Goal: Task Accomplishment & Management: Complete application form

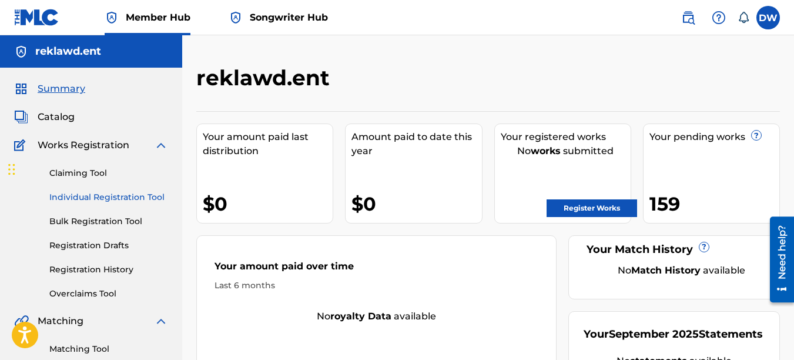
click at [113, 202] on link "Individual Registration Tool" at bounding box center [108, 197] width 119 height 12
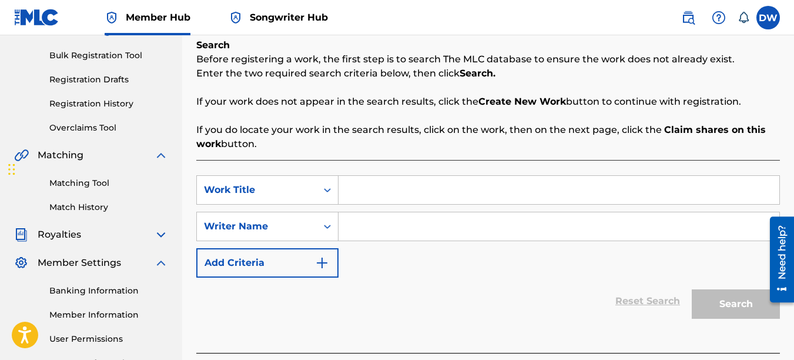
scroll to position [177, 0]
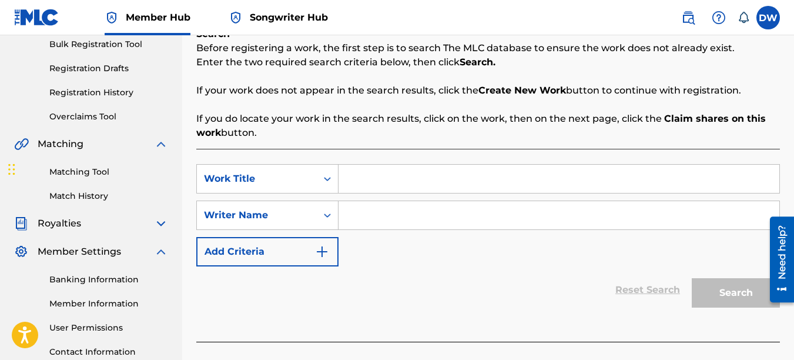
click at [387, 183] on input "Search Form" at bounding box center [558, 178] width 441 height 28
type input "NO LOYALTY"
click at [374, 217] on input "Search Form" at bounding box center [558, 215] width 441 height 28
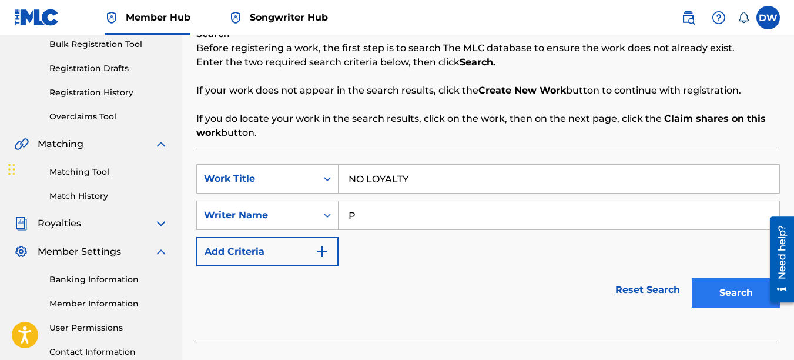
type input "P"
click at [716, 294] on button "Search" at bounding box center [735, 292] width 88 height 29
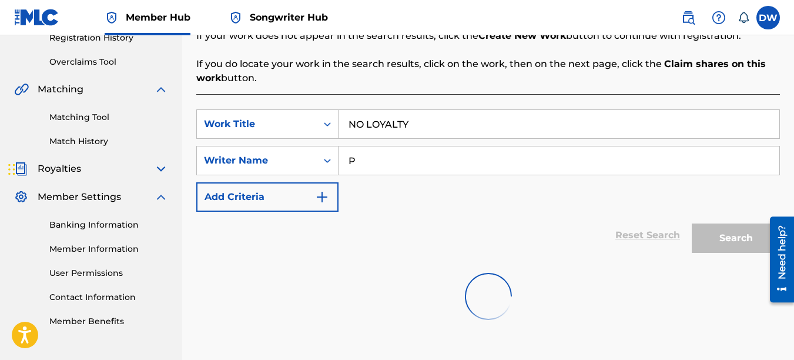
scroll to position [266, 0]
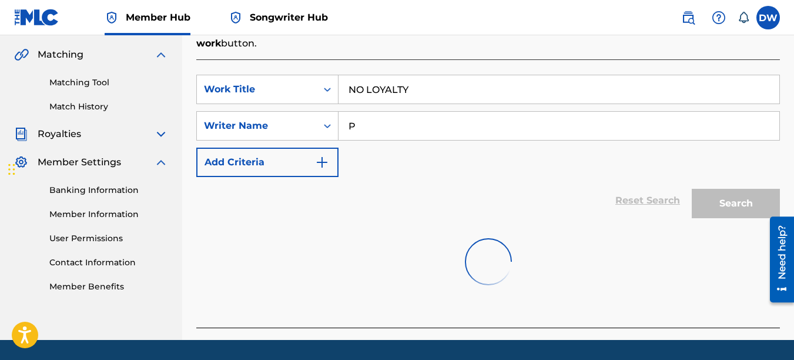
click at [395, 131] on input "P" at bounding box center [558, 126] width 441 height 28
type input "D"
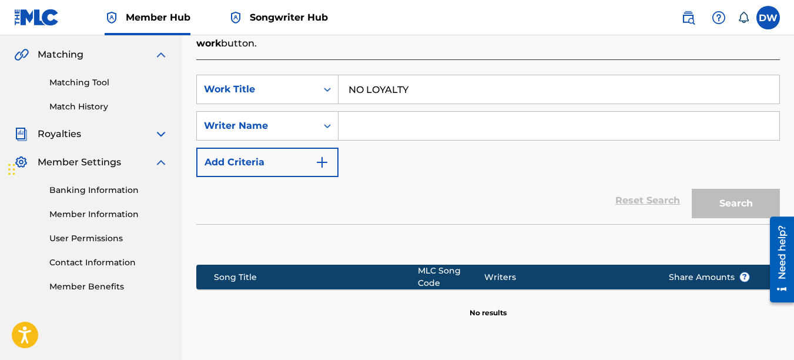
type input "P"
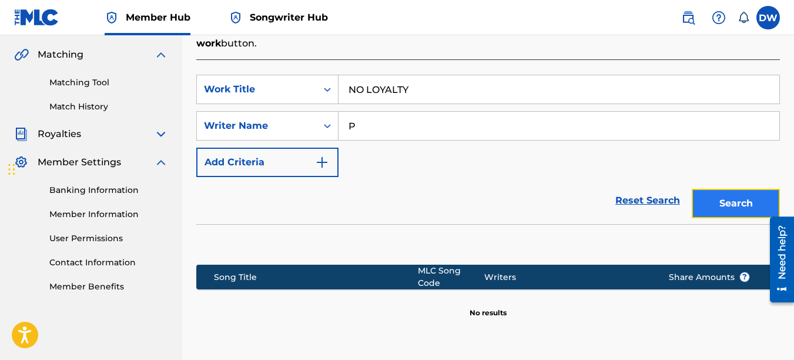
click at [706, 206] on button "Search" at bounding box center [735, 203] width 88 height 29
click at [723, 200] on button "Search" at bounding box center [735, 203] width 88 height 29
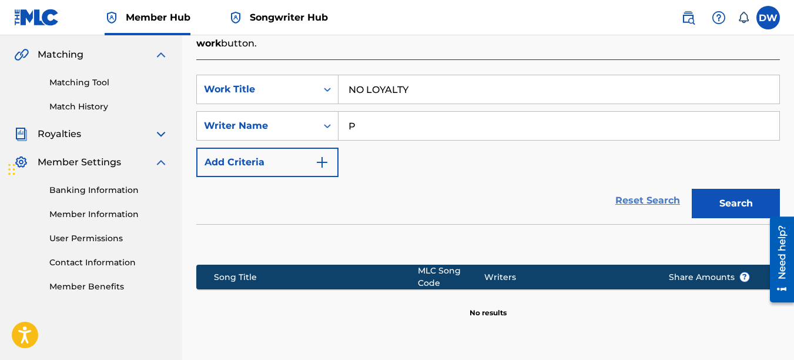
click at [657, 202] on link "Reset Search" at bounding box center [647, 200] width 76 height 26
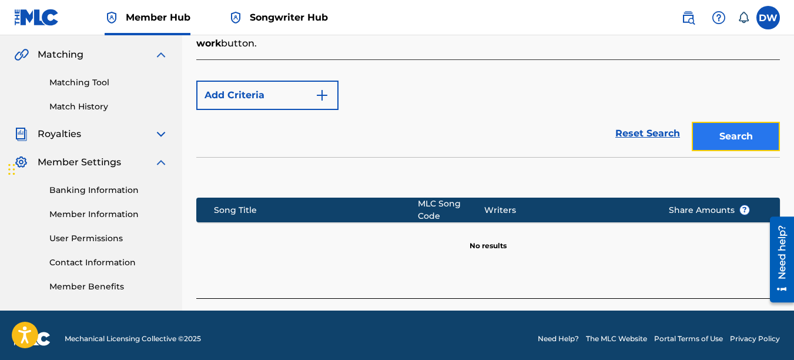
click at [720, 145] on button "Search" at bounding box center [735, 136] width 88 height 29
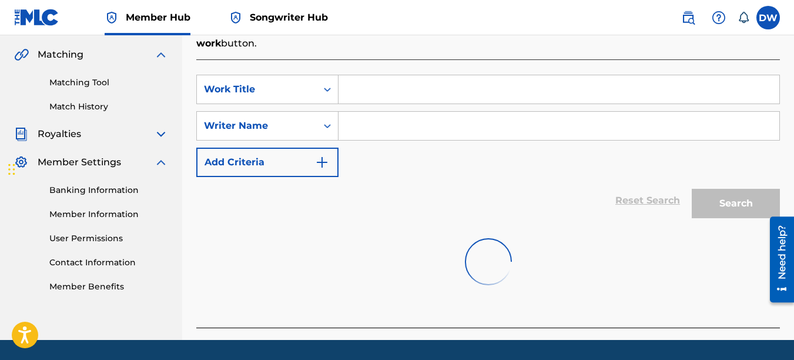
click at [453, 87] on input "Search Form" at bounding box center [558, 89] width 441 height 28
type input "NO LOYALTY"
click at [387, 123] on input "Search Form" at bounding box center [558, 126] width 441 height 28
type input "O"
type input "PAIN"
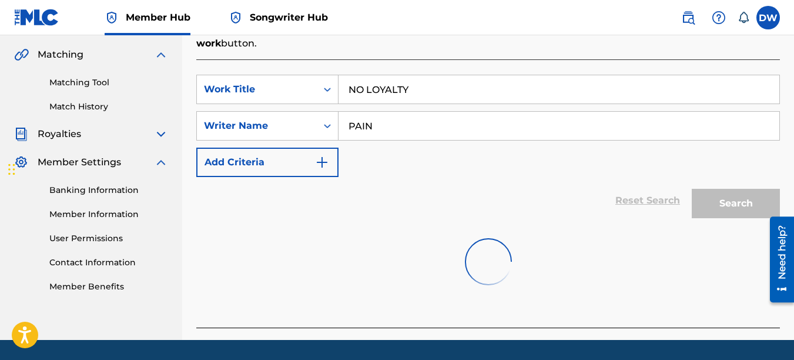
click at [577, 210] on div "Reset Search Search" at bounding box center [487, 200] width 583 height 47
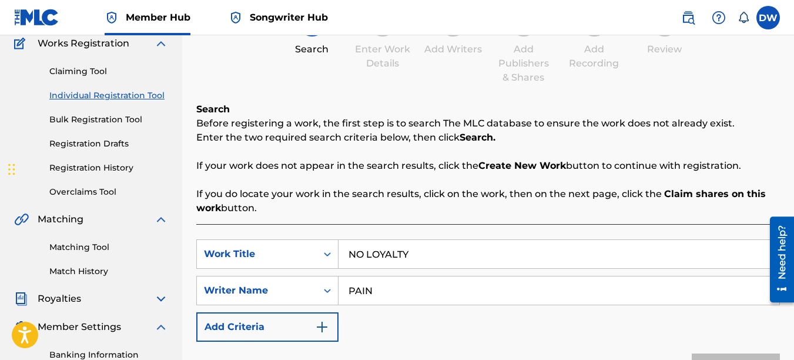
scroll to position [89, 0]
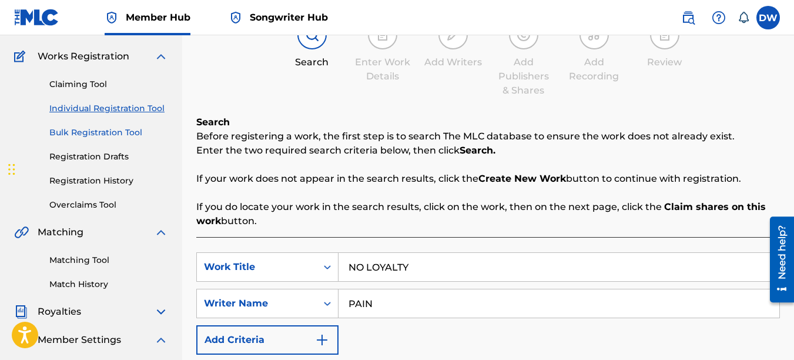
click at [99, 132] on link "Bulk Registration Tool" at bounding box center [108, 132] width 119 height 12
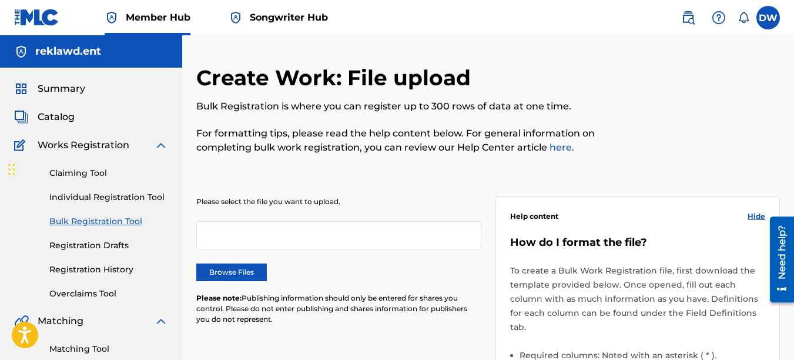
click at [119, 189] on div "Claiming Tool Individual Registration Tool Bulk Registration Tool Registration …" at bounding box center [91, 225] width 154 height 147
click at [120, 199] on link "Individual Registration Tool" at bounding box center [108, 197] width 119 height 12
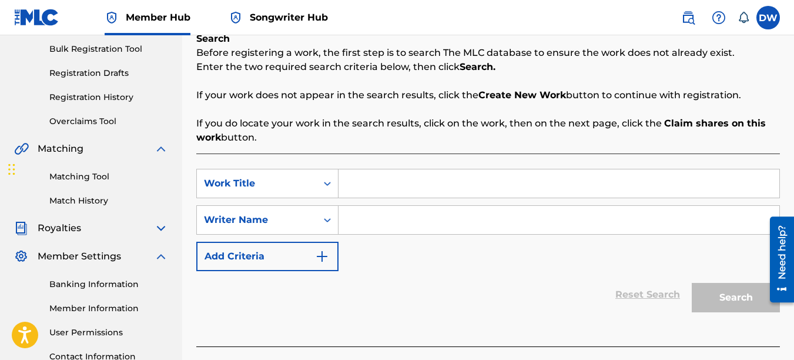
scroll to position [180, 0]
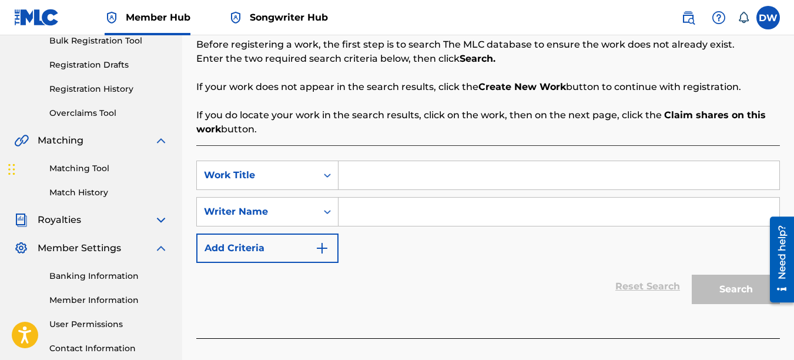
drag, startPoint x: 795, startPoint y: 125, endPoint x: 31, endPoint y: 16, distance: 772.7
click at [476, 184] on input "Search Form" at bounding box center [558, 175] width 441 height 28
type input "NO LOYALTY"
click at [459, 208] on input "Search Form" at bounding box center [558, 211] width 441 height 28
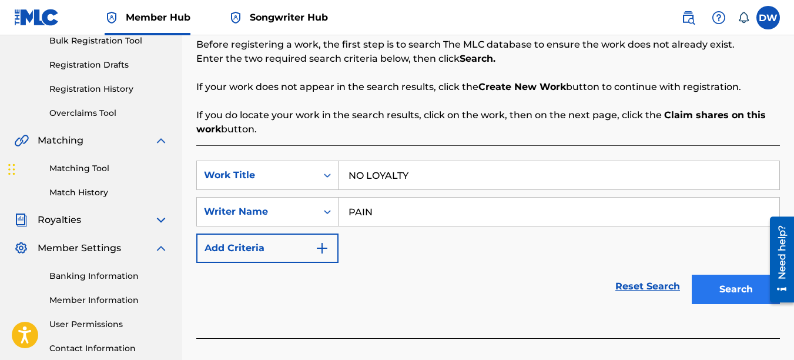
type input "PAIN"
click at [716, 291] on button "Search" at bounding box center [735, 288] width 88 height 29
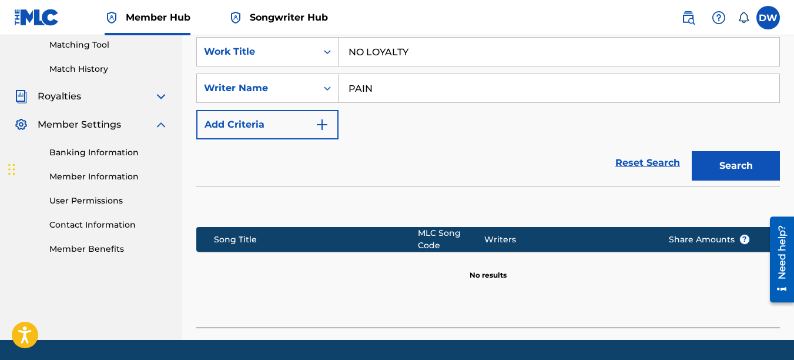
scroll to position [333, 0]
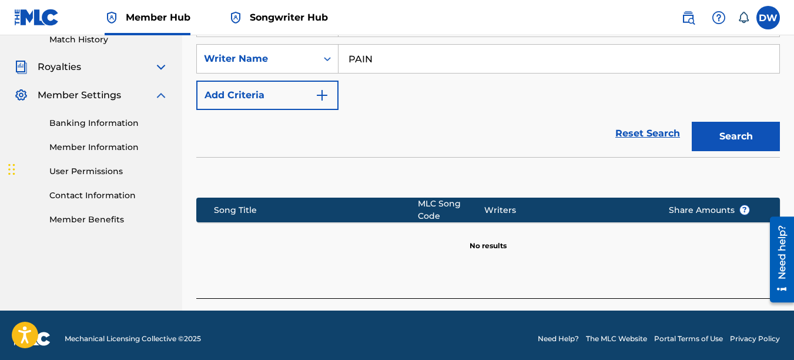
click at [741, 153] on div "Search" at bounding box center [733, 133] width 94 height 47
click at [743, 147] on button "Search" at bounding box center [735, 136] width 88 height 29
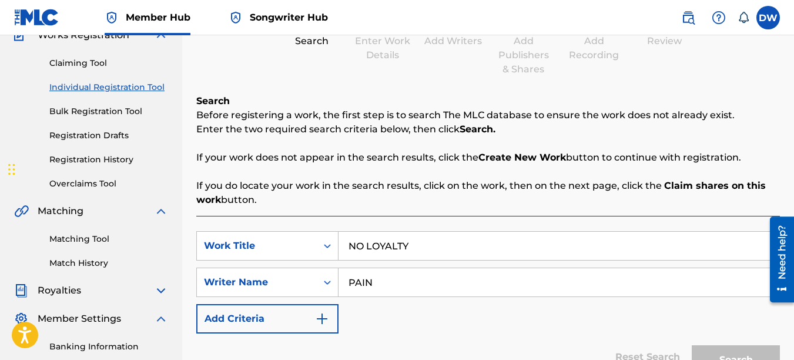
scroll to position [91, 0]
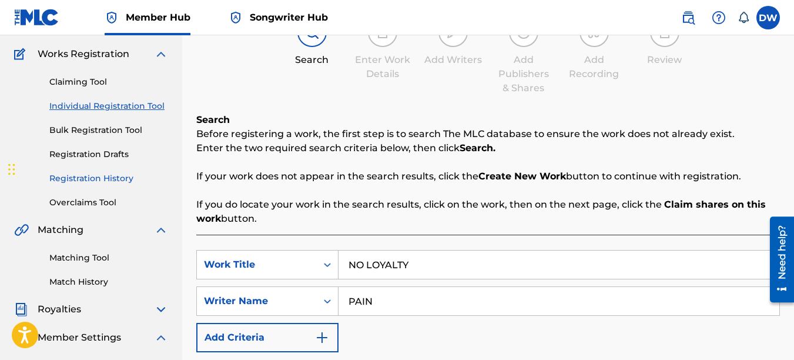
click at [79, 176] on link "Registration History" at bounding box center [108, 178] width 119 height 12
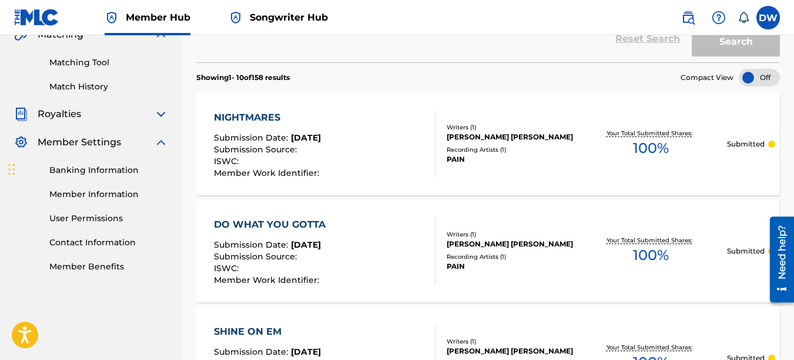
scroll to position [312, 0]
